Goal: Check status: Check status

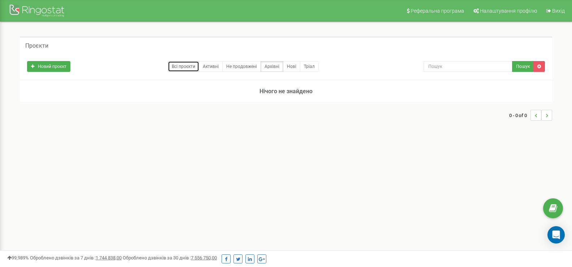
click at [182, 65] on link "Всі проєкти" at bounding box center [183, 66] width 31 height 11
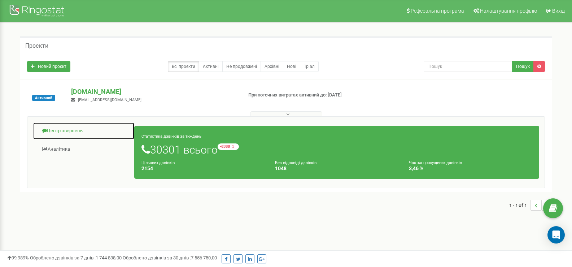
click at [88, 134] on link "Центр звернень" at bounding box center [84, 131] width 102 height 18
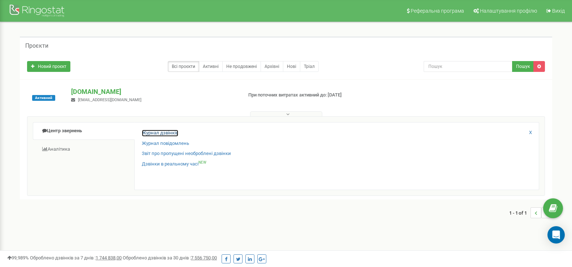
click at [155, 134] on link "Журнал дзвінків" at bounding box center [160, 133] width 36 height 7
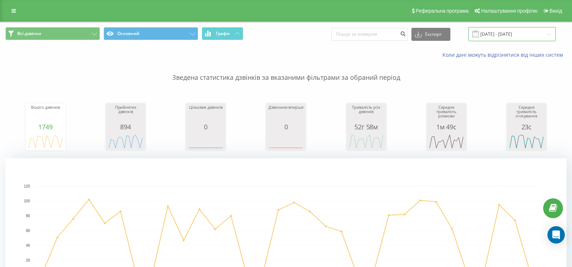
click at [503, 34] on input "[DATE] - [DATE]" at bounding box center [512, 34] width 87 height 14
click at [495, 31] on input "[DATE] - [DATE]" at bounding box center [512, 34] width 87 height 14
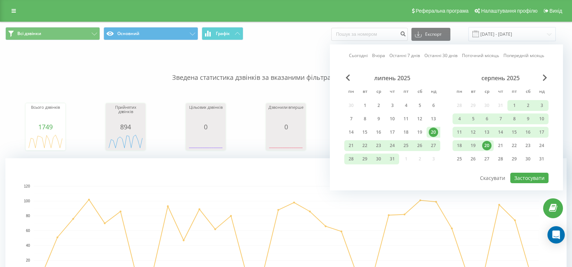
click at [487, 148] on div "20" at bounding box center [487, 145] width 9 height 9
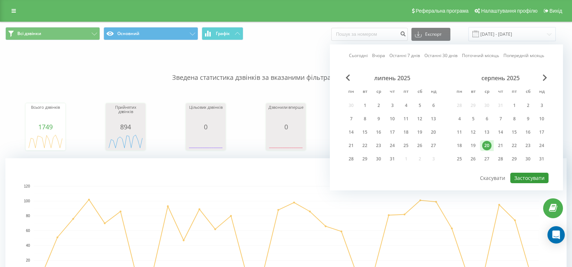
click at [518, 174] on button "Застосувати" at bounding box center [530, 178] width 38 height 10
type input "20.08.2025 - 20.08.2025"
